Goal: Complete application form: Complete application form

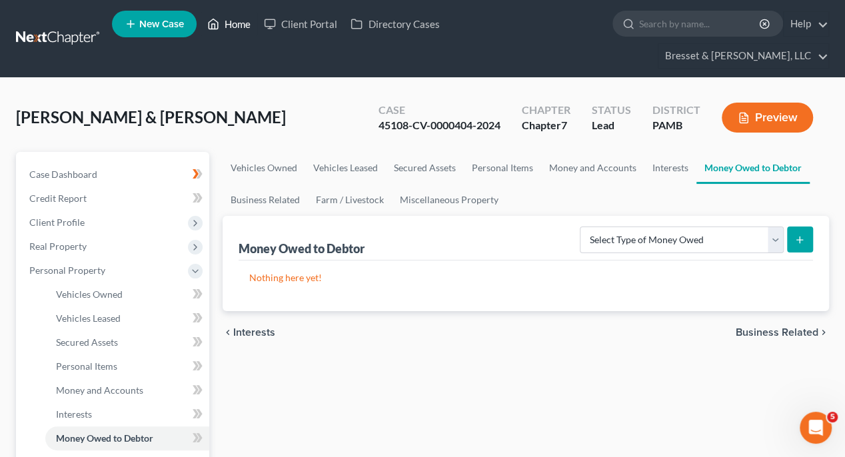
click at [238, 28] on link "Home" at bounding box center [229, 24] width 57 height 24
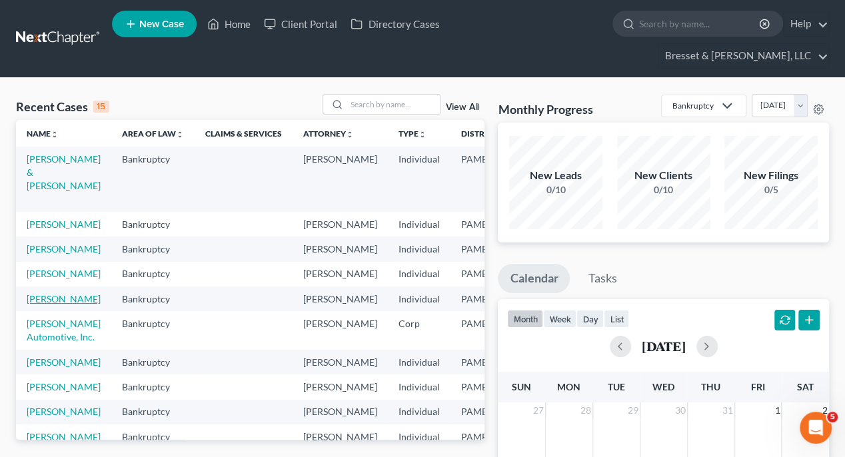
click at [51, 304] on link "[PERSON_NAME]" at bounding box center [64, 298] width 74 height 11
select select "10"
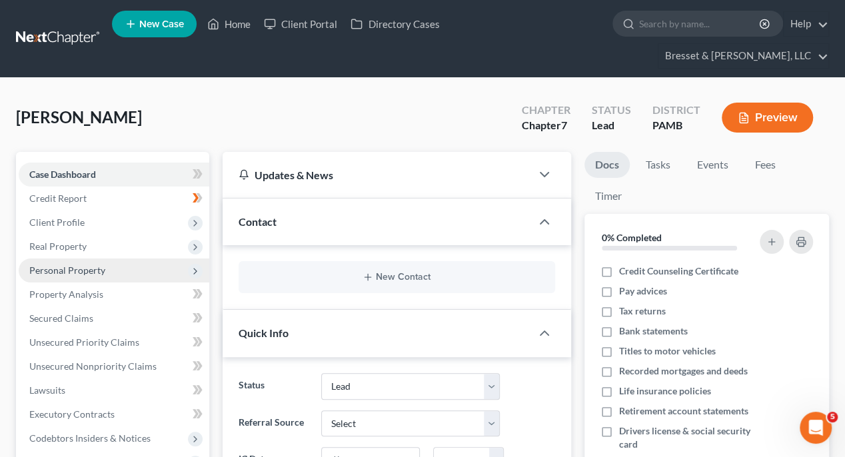
click at [111, 258] on span "Personal Property" at bounding box center [114, 270] width 191 height 24
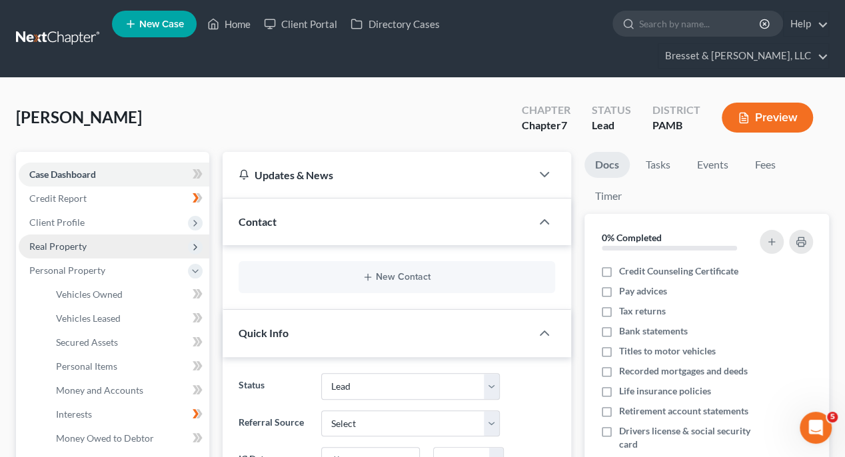
click at [84, 240] on span "Real Property" at bounding box center [57, 245] width 57 height 11
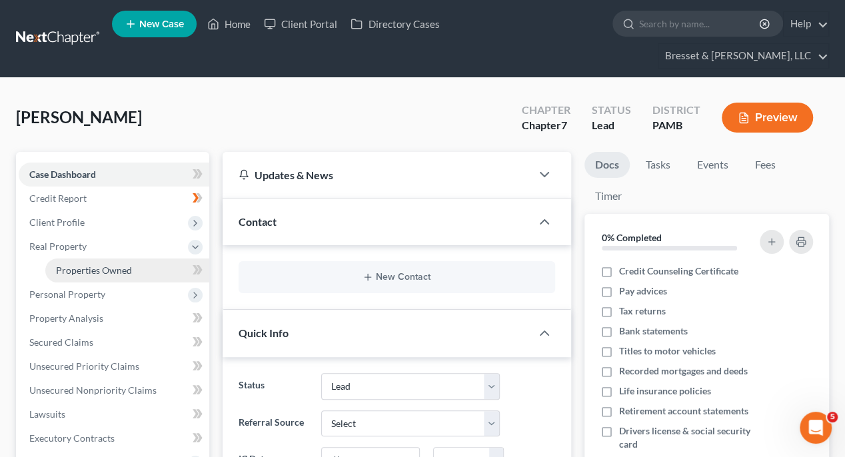
click at [83, 264] on span "Properties Owned" at bounding box center [94, 269] width 76 height 11
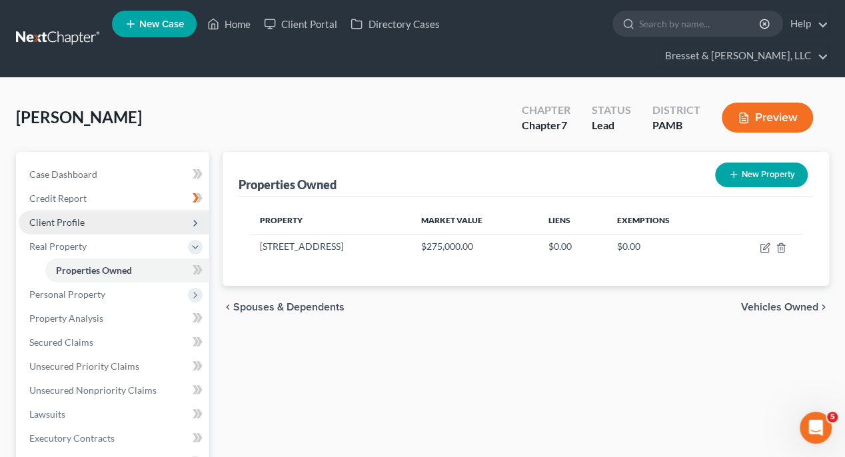
click at [76, 216] on span "Client Profile" at bounding box center [56, 221] width 55 height 11
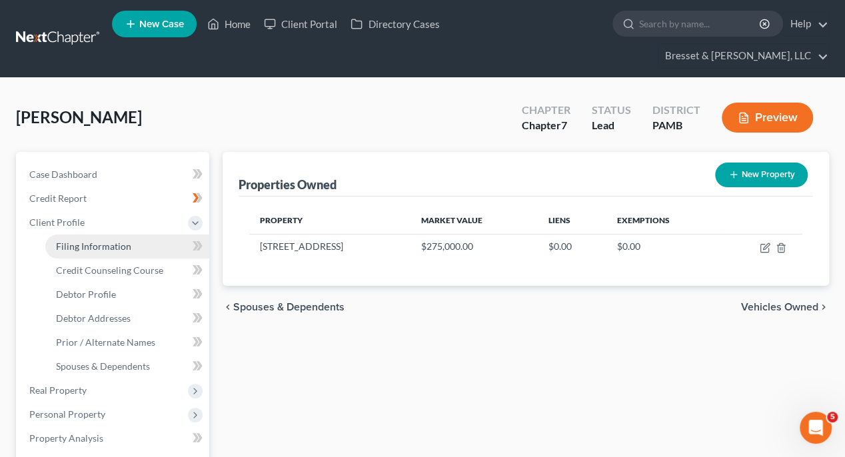
click at [81, 240] on span "Filing Information" at bounding box center [93, 245] width 75 height 11
select select "1"
select select "0"
select select "68"
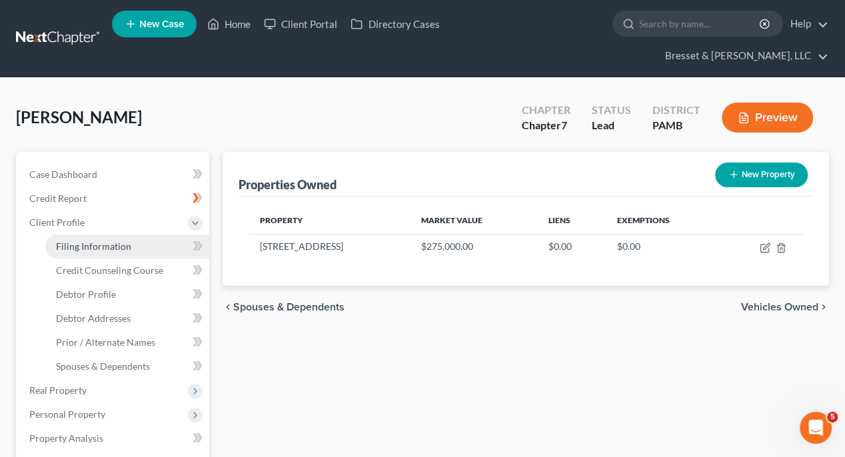
select select "0"
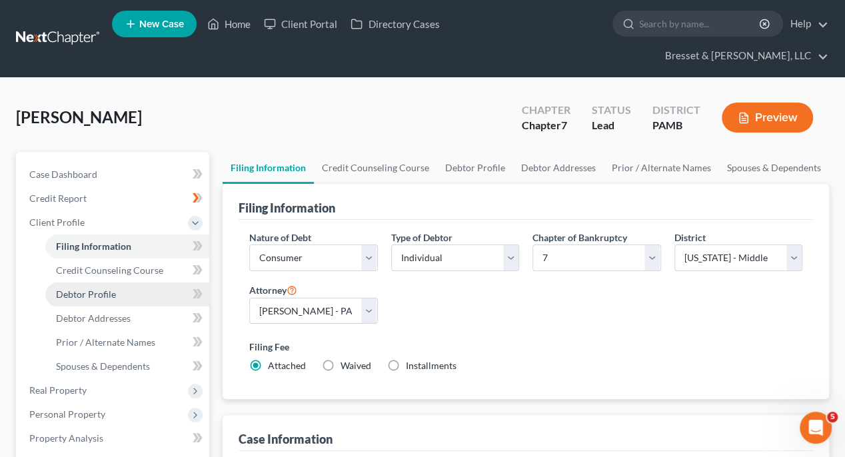
click at [111, 288] on span "Debtor Profile" at bounding box center [86, 293] width 60 height 11
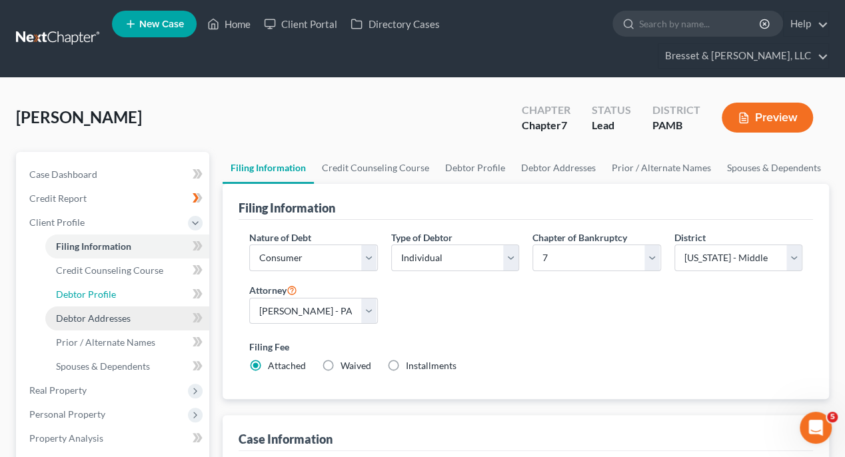
select select "2"
select select "0"
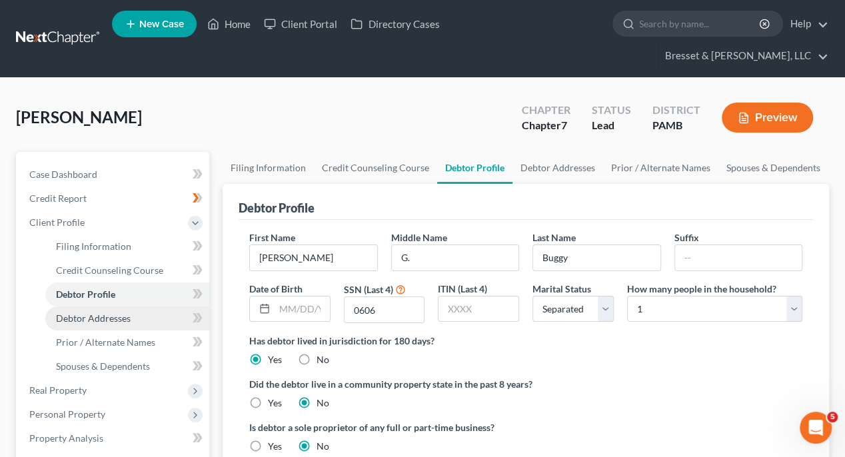
click at [110, 312] on span "Debtor Addresses" at bounding box center [93, 317] width 75 height 11
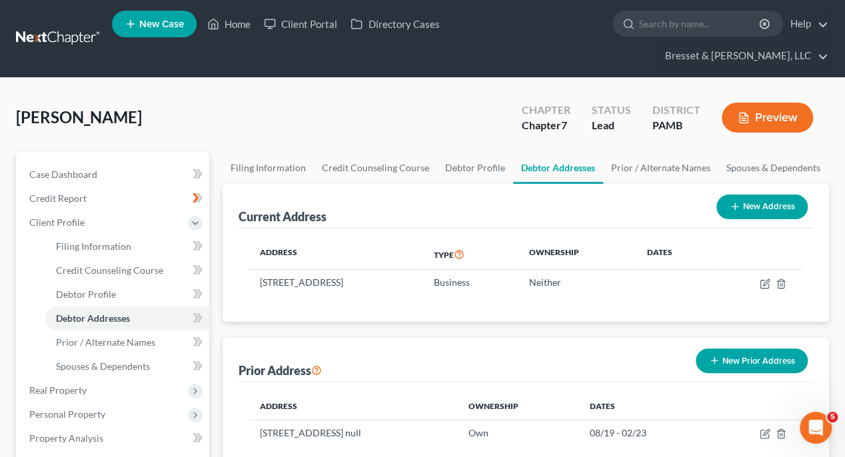
scroll to position [67, 0]
